Goal: Transaction & Acquisition: Purchase product/service

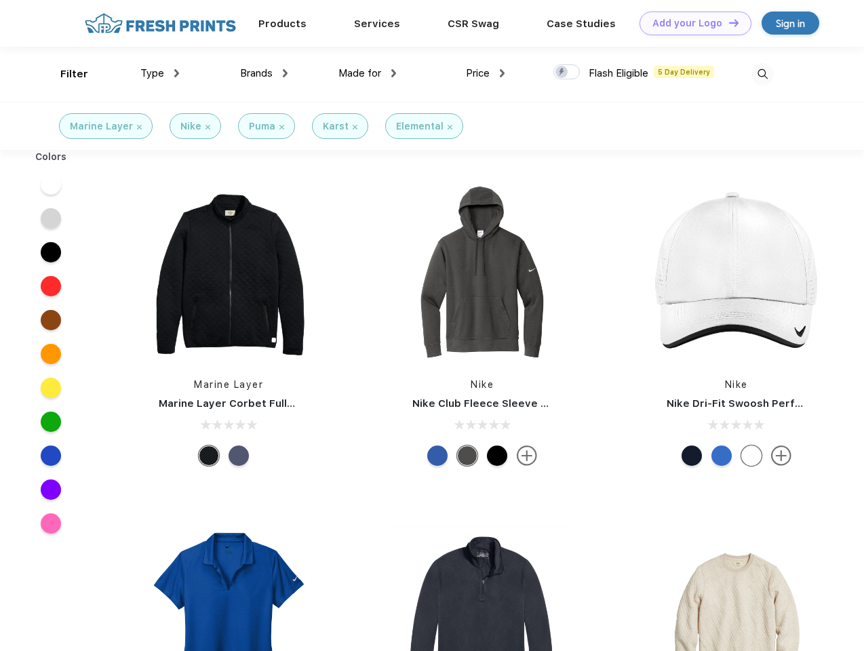
scroll to position [1, 0]
click at [691, 23] on link "Add your Logo Design Tool" at bounding box center [696, 24] width 112 height 24
click at [0, 0] on div "Design Tool" at bounding box center [0, 0] width 0 height 0
click at [728, 22] on link "Add your Logo Design Tool" at bounding box center [696, 24] width 112 height 24
click at [65, 74] on div "Filter" at bounding box center [74, 74] width 28 height 16
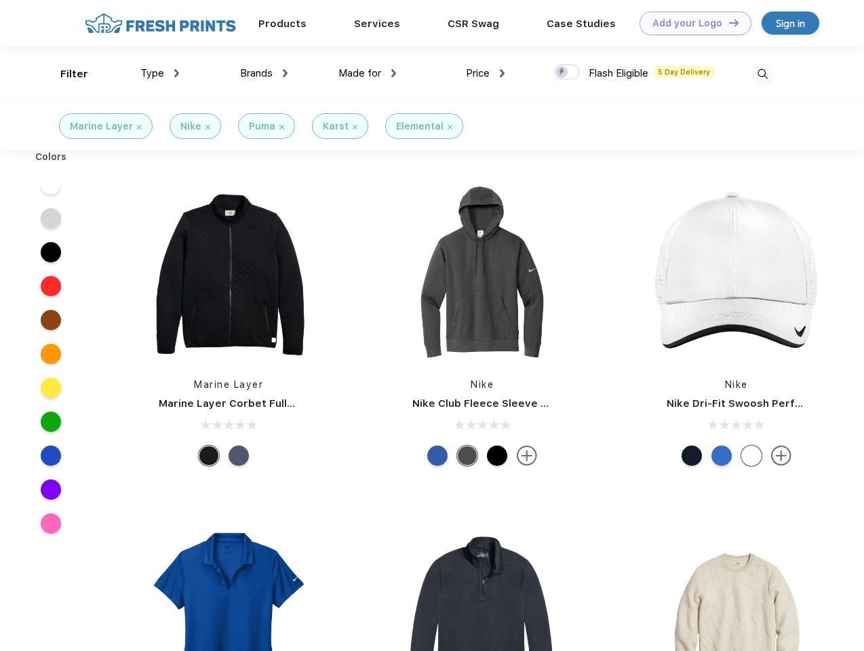
click at [160, 73] on span "Type" at bounding box center [152, 73] width 24 height 12
click at [264, 73] on span "Brands" at bounding box center [256, 73] width 33 height 12
click at [368, 73] on span "Made for" at bounding box center [360, 73] width 43 height 12
click at [486, 73] on span "Price" at bounding box center [478, 73] width 24 height 12
click at [567, 73] on div at bounding box center [567, 71] width 26 height 15
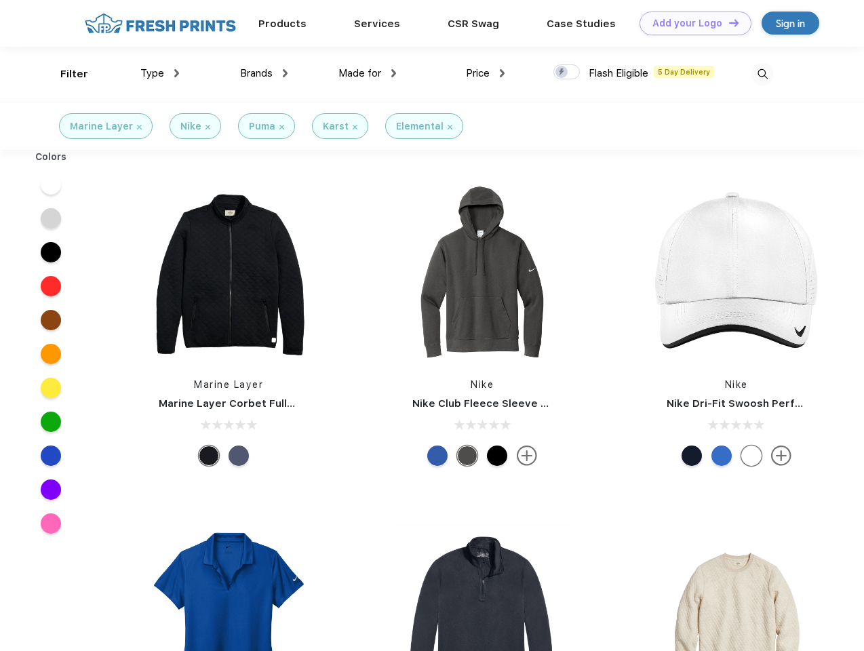
click at [562, 73] on input "checkbox" at bounding box center [558, 68] width 9 height 9
click at [762, 74] on img at bounding box center [763, 74] width 22 height 22
